Goal: Information Seeking & Learning: Check status

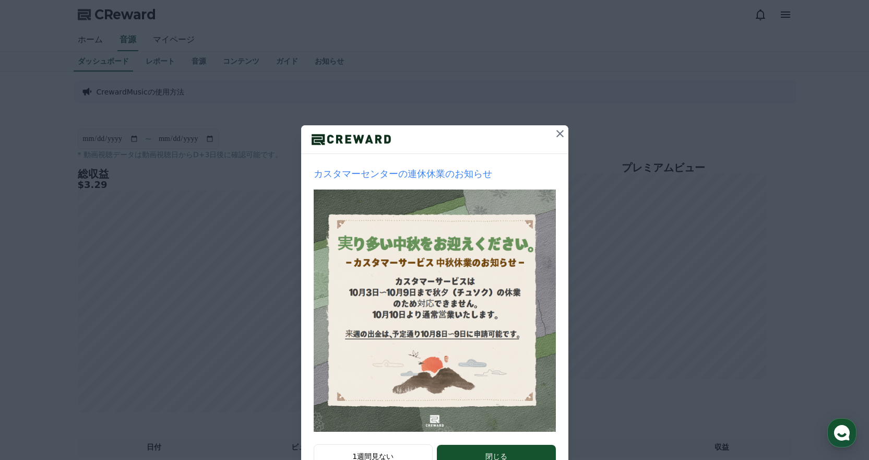
click at [555, 131] on icon at bounding box center [559, 133] width 13 height 13
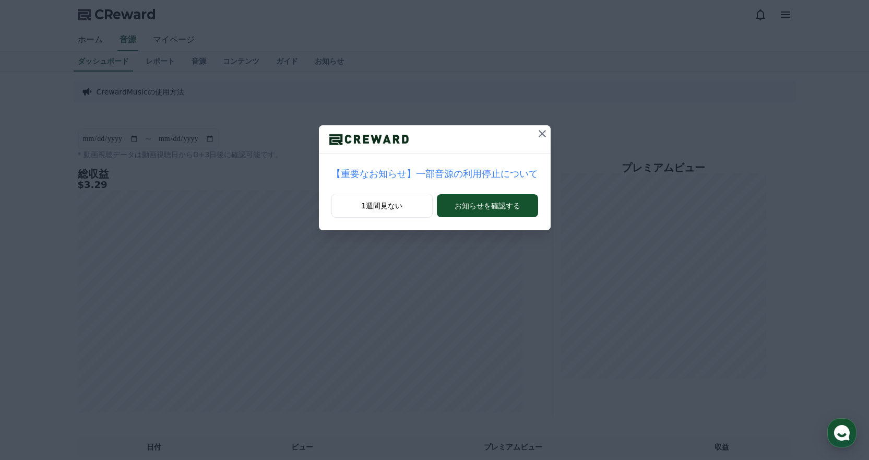
click at [534, 126] on button at bounding box center [542, 133] width 17 height 17
click at [533, 123] on div "[精算] 9月第4週目 毎週精算 出金申請のご案内 1週間見ない お知らせを確認する" at bounding box center [434, 123] width 869 height 247
click at [534, 130] on icon at bounding box center [537, 133] width 7 height 7
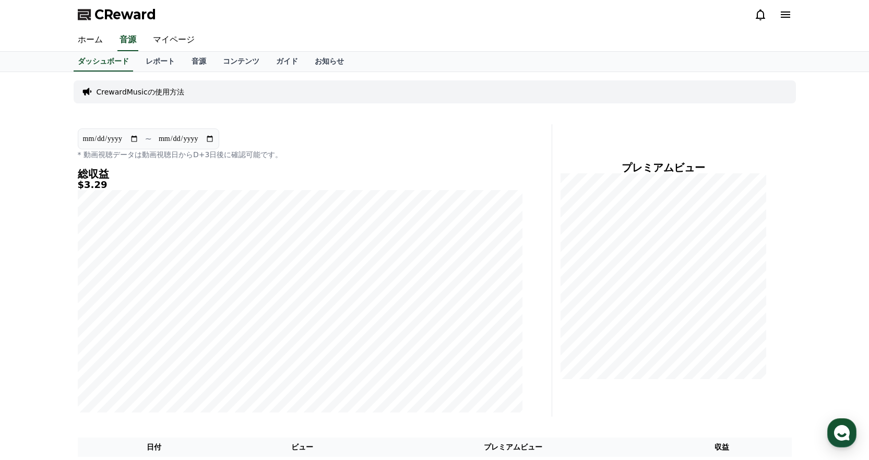
click at [520, 164] on div "**********" at bounding box center [300, 270] width 453 height 292
click at [755, 14] on icon at bounding box center [760, 14] width 13 height 13
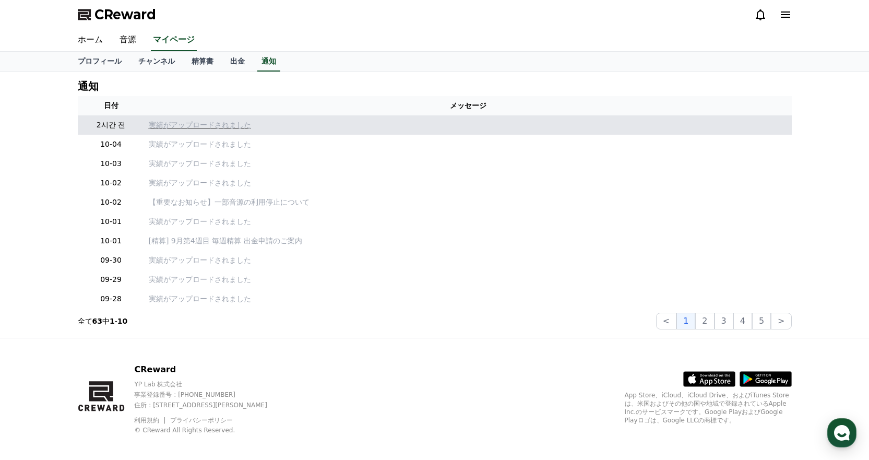
click at [166, 121] on p "実績がアップロードされました" at bounding box center [468, 124] width 639 height 11
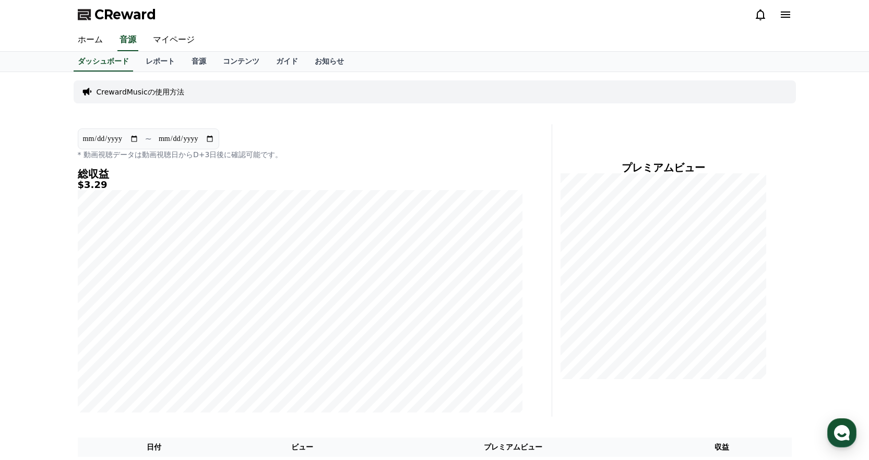
scroll to position [313, 0]
